Goal: Information Seeking & Learning: Find specific page/section

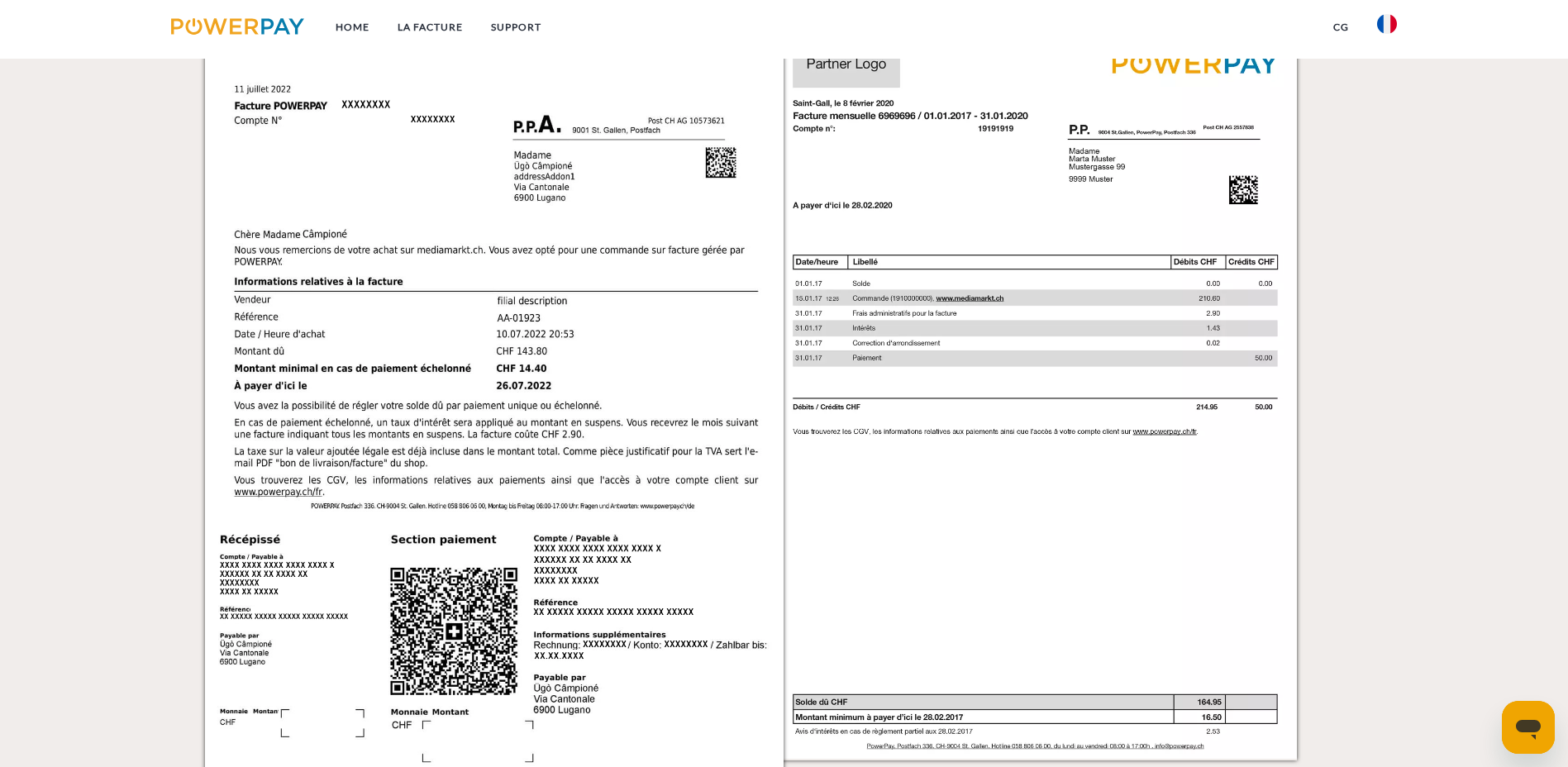
scroll to position [1483, 0]
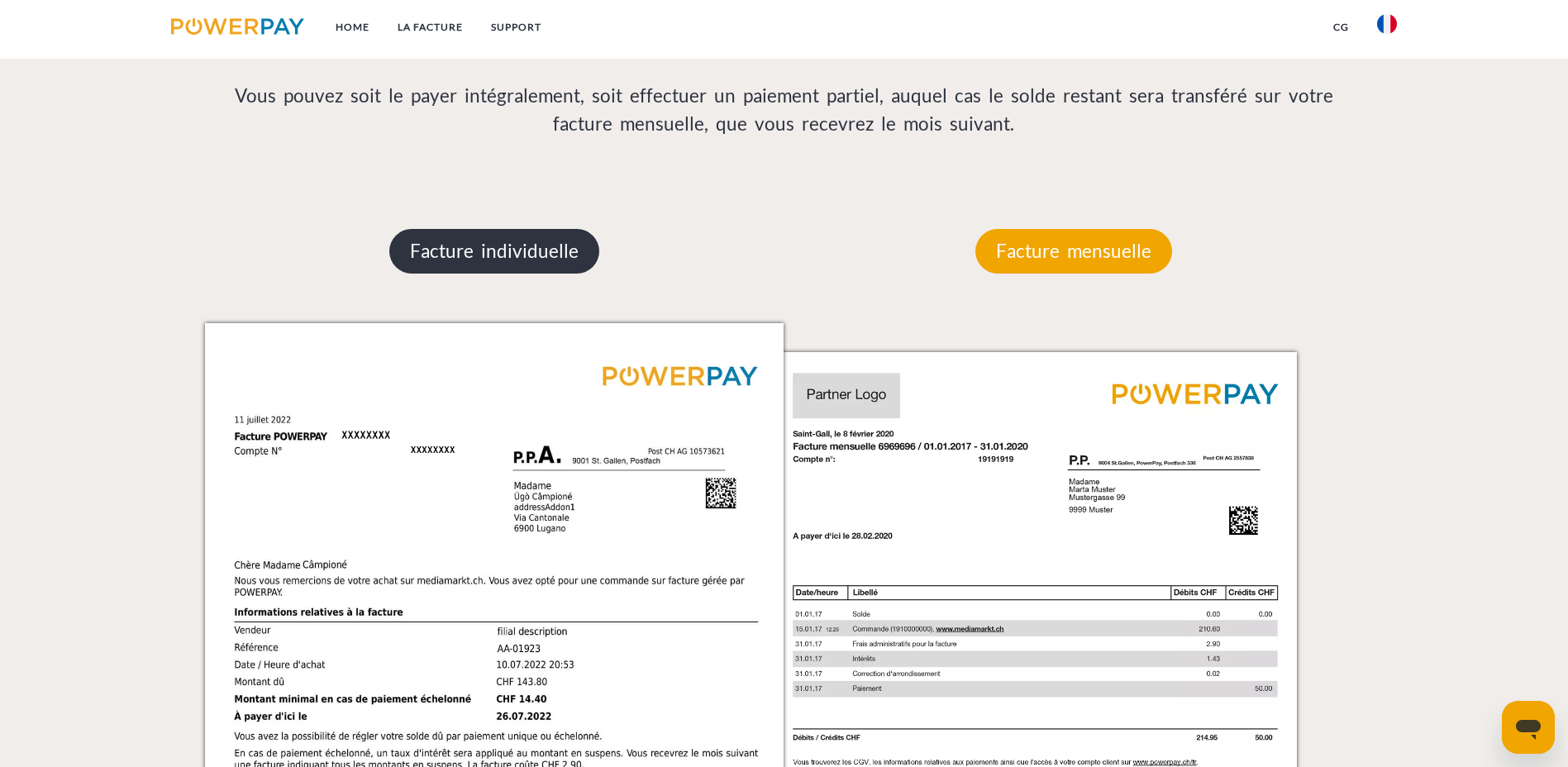
click at [510, 229] on p "Facture individuelle" at bounding box center [494, 250] width 210 height 45
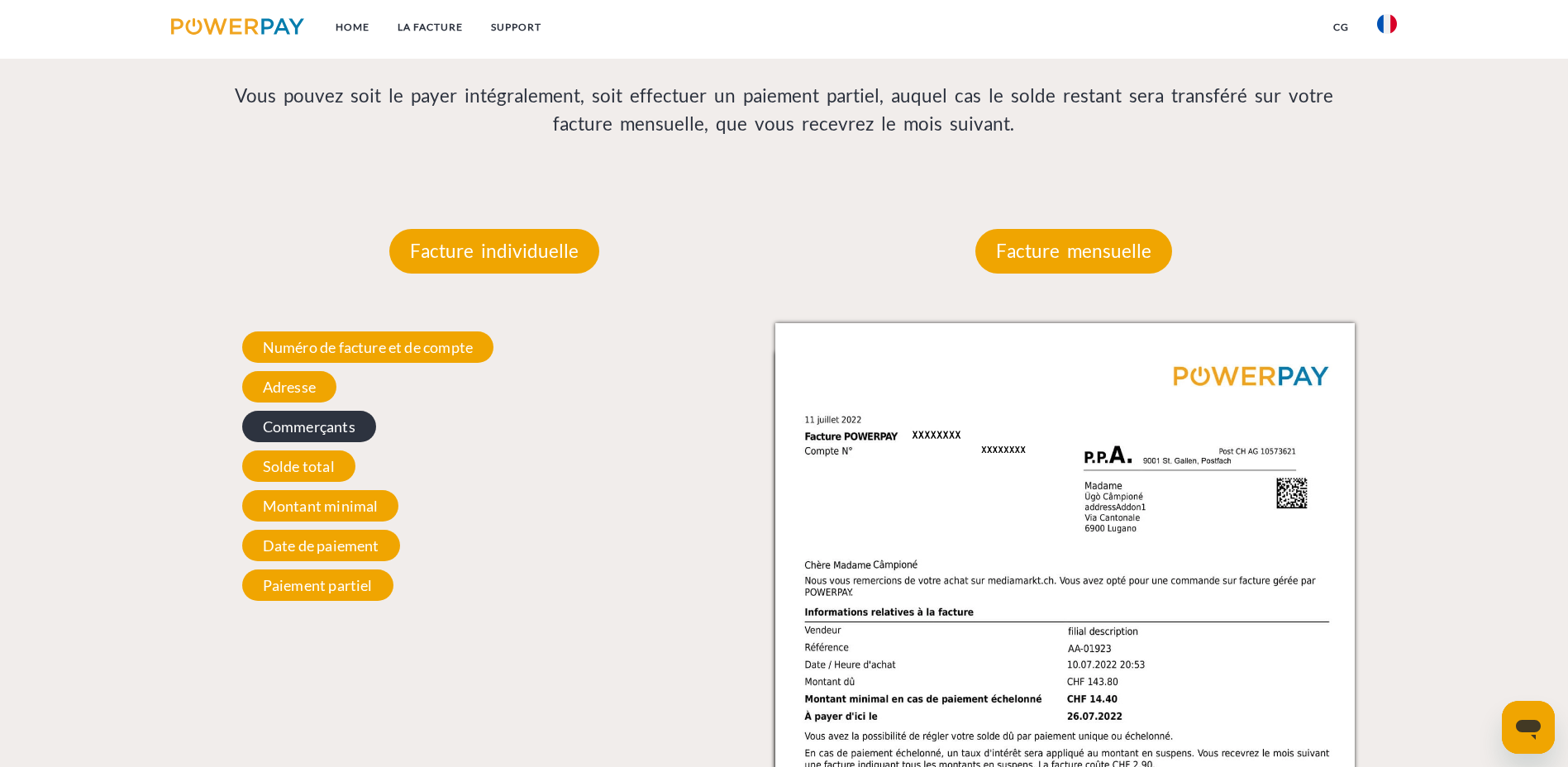
click at [362, 410] on span "Commerçants" at bounding box center [309, 426] width 134 height 32
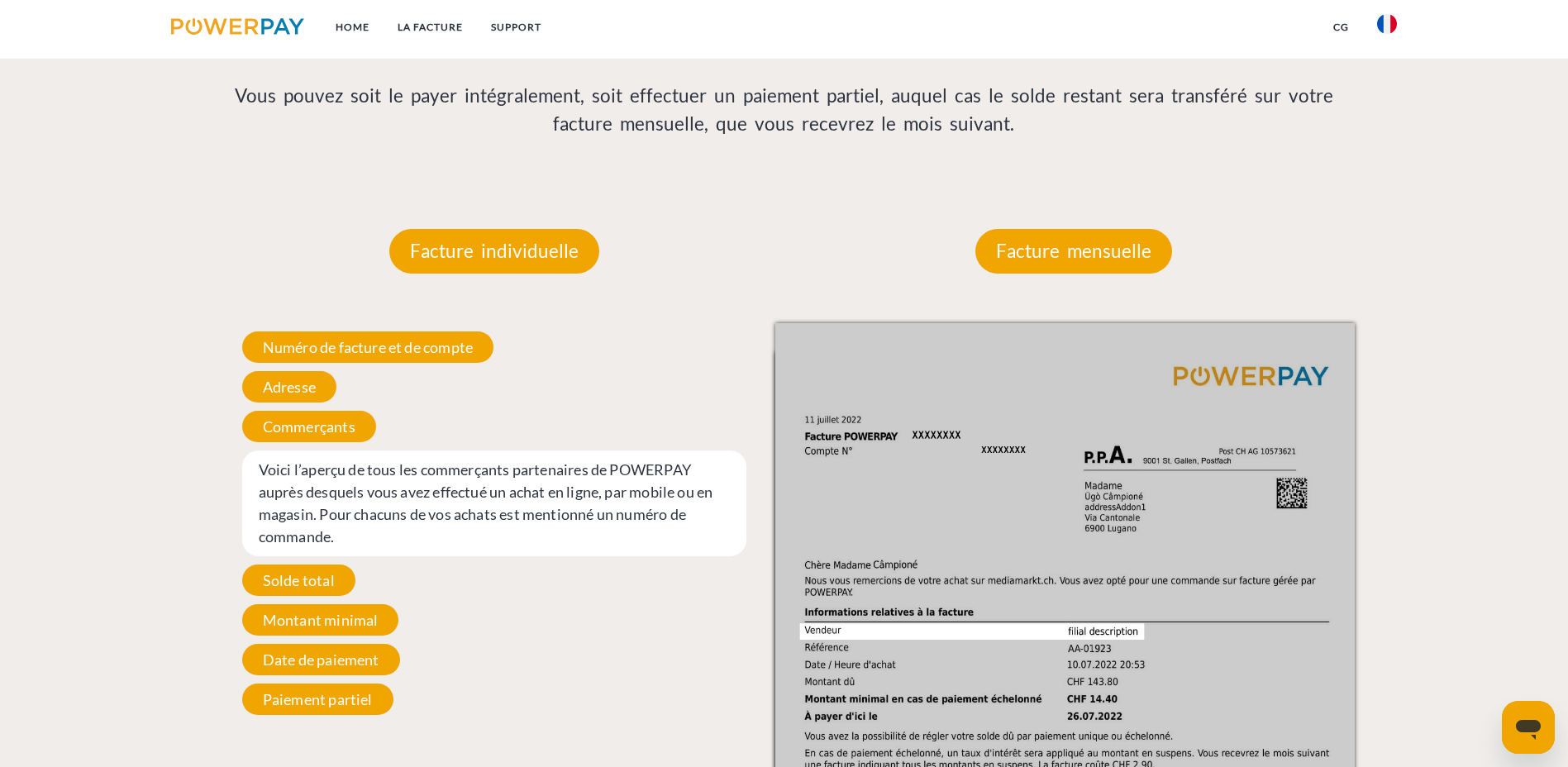
scroll to position [1401, 0]
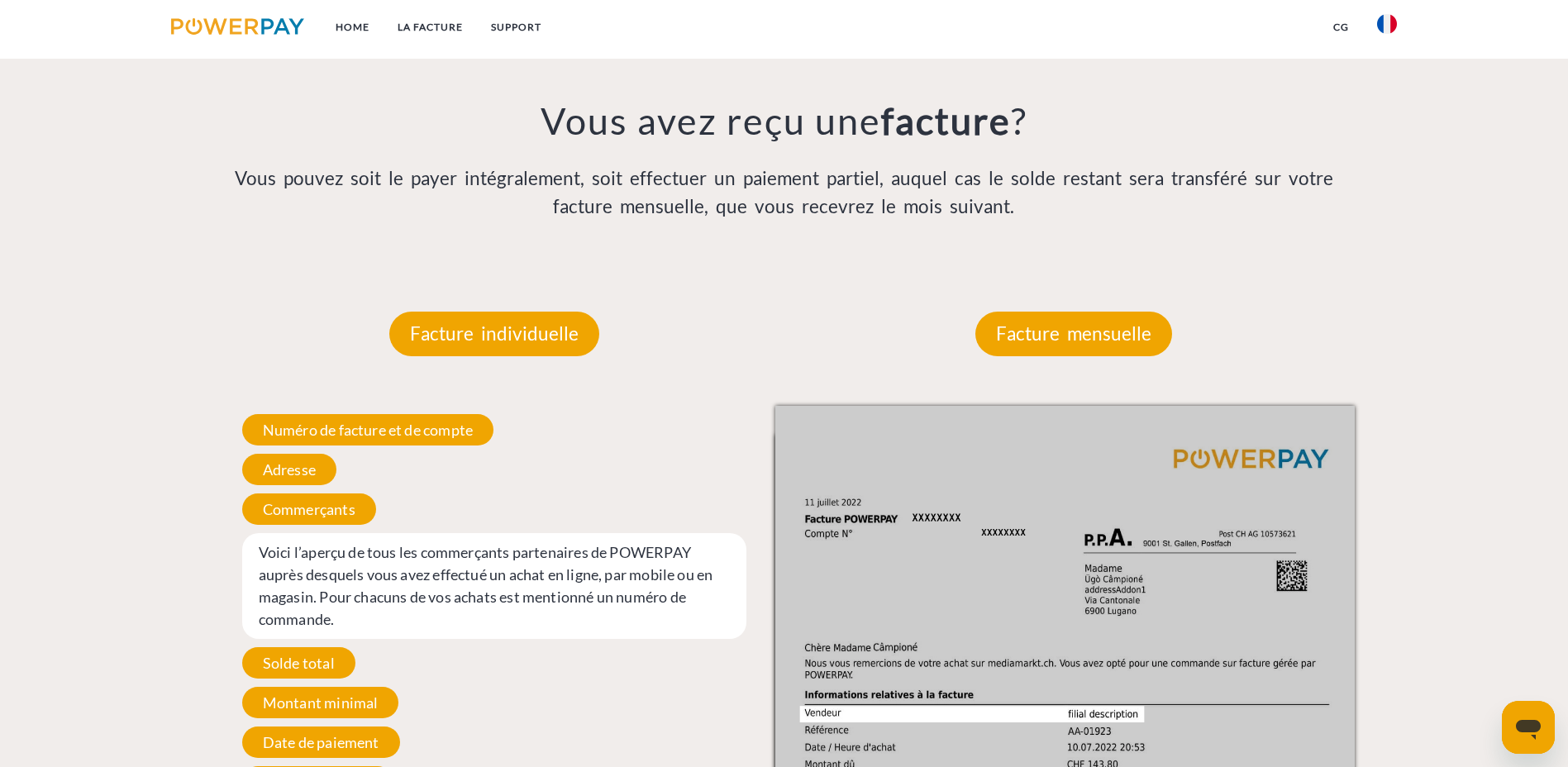
click at [567, 534] on span "Voici l’aperçu de tous les commerçants partenaires de POWERPAY auprès desquels …" at bounding box center [495, 586] width 505 height 105
click at [413, 534] on span "Voici l’aperçu de tous les commerçants partenaires de POWERPAY auprès desquels …" at bounding box center [495, 586] width 505 height 105
click at [301, 534] on span "Voici l’aperçu de tous les commerçants partenaires de POWERPAY auprès desquels …" at bounding box center [495, 586] width 505 height 105
click at [398, 534] on span "Voici l’aperçu de tous les commerçants partenaires de POWERPAY auprès desquels …" at bounding box center [495, 586] width 505 height 105
click at [559, 534] on span "Voici l’aperçu de tous les commerçants partenaires de POWERPAY auprès desquels …" at bounding box center [495, 586] width 505 height 105
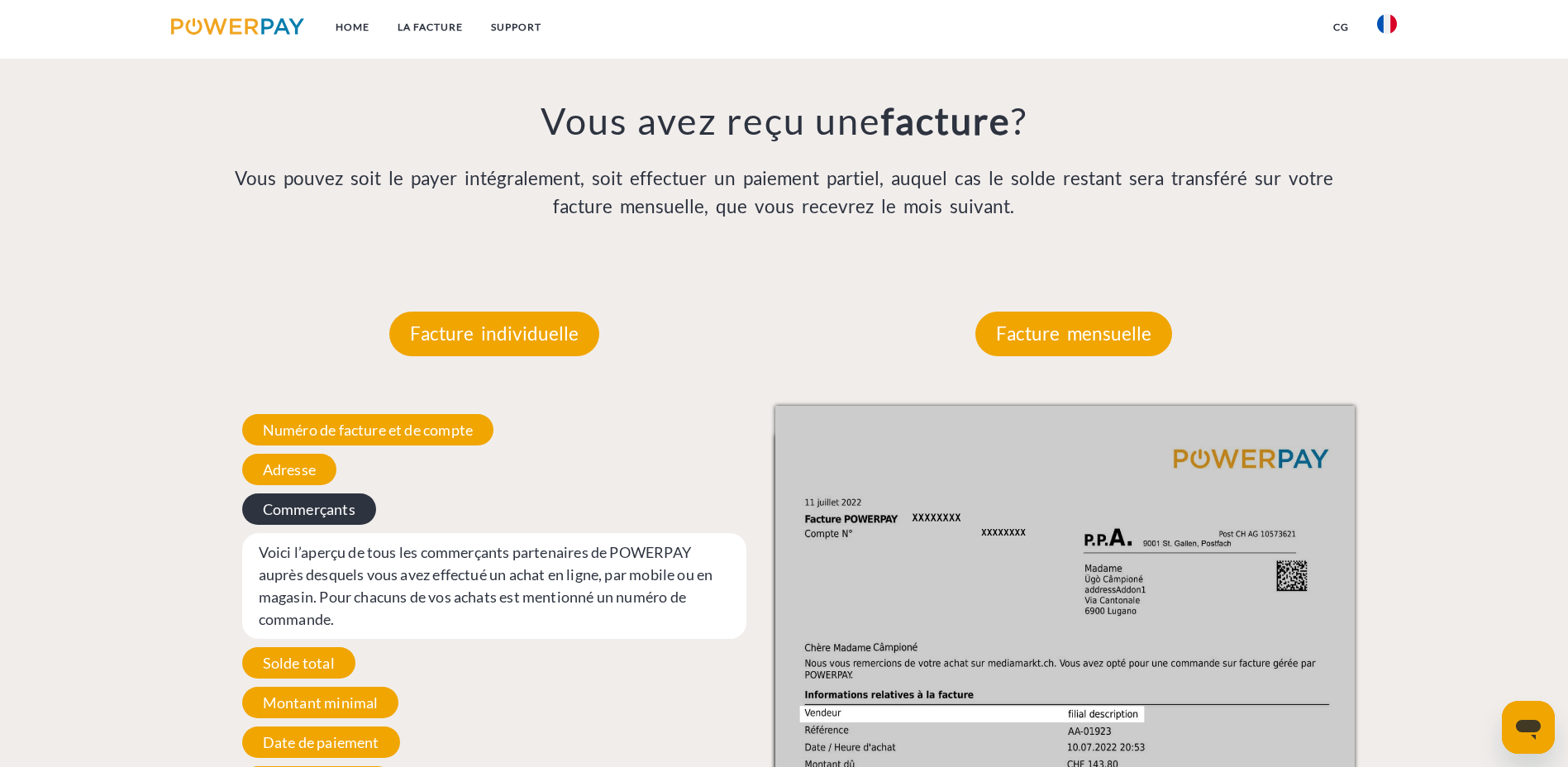
click at [325, 494] on span "Commerçants" at bounding box center [309, 510] width 134 height 32
drag, startPoint x: 325, startPoint y: 328, endPoint x: 303, endPoint y: 316, distance: 25.1
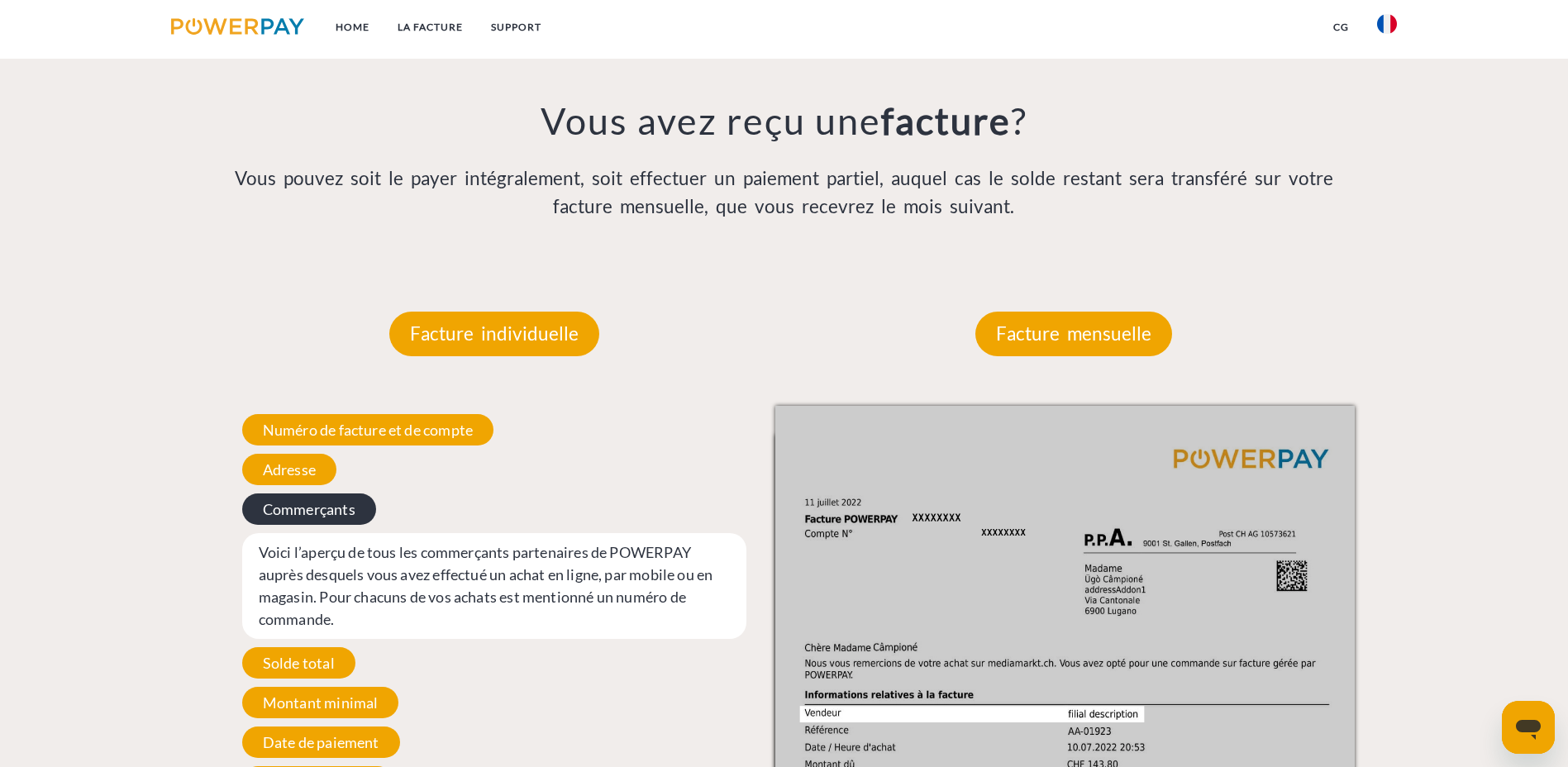
drag, startPoint x: 303, startPoint y: 316, endPoint x: 281, endPoint y: 332, distance: 27.2
click at [281, 494] on span "Commerçants" at bounding box center [309, 510] width 134 height 32
